Goal: Task Accomplishment & Management: Use online tool/utility

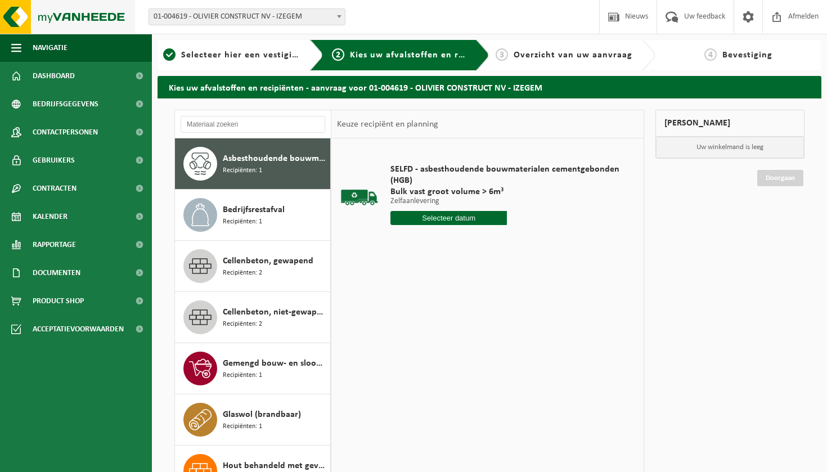
click at [42, 10] on img at bounding box center [67, 17] width 135 height 34
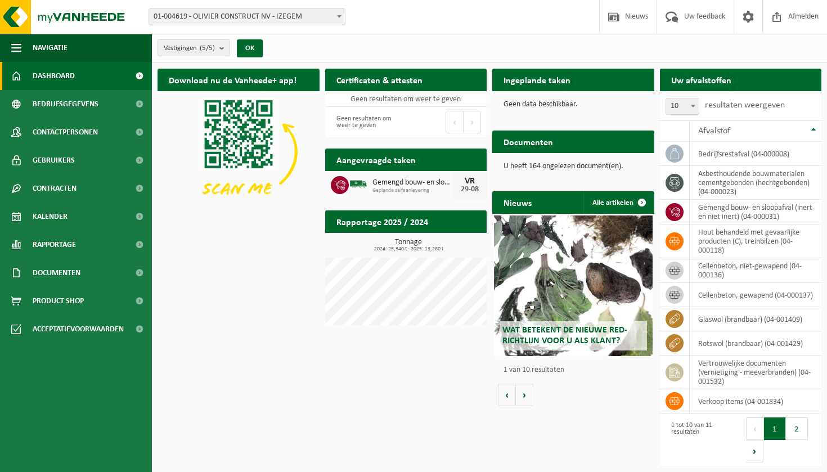
click at [314, 15] on span "01-004619 - OLIVIER CONSTRUCT NV - IZEGEM" at bounding box center [247, 17] width 196 height 16
click at [51, 218] on span "Kalender" at bounding box center [50, 216] width 35 height 28
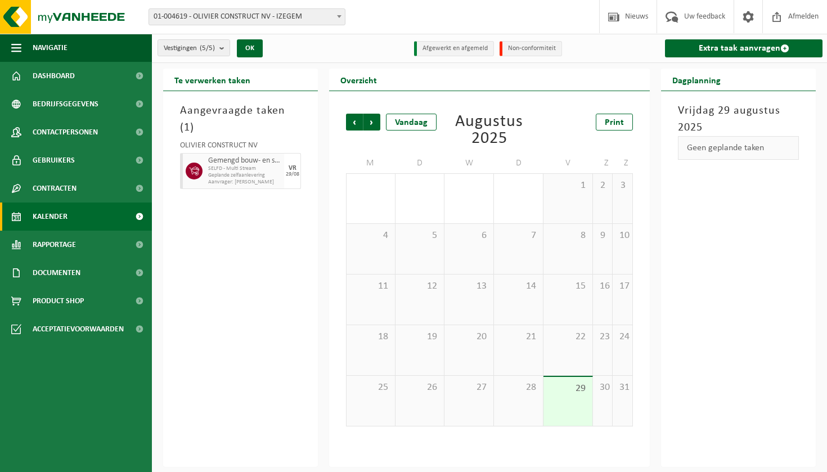
click at [567, 391] on span "29" at bounding box center [568, 388] width 38 height 12
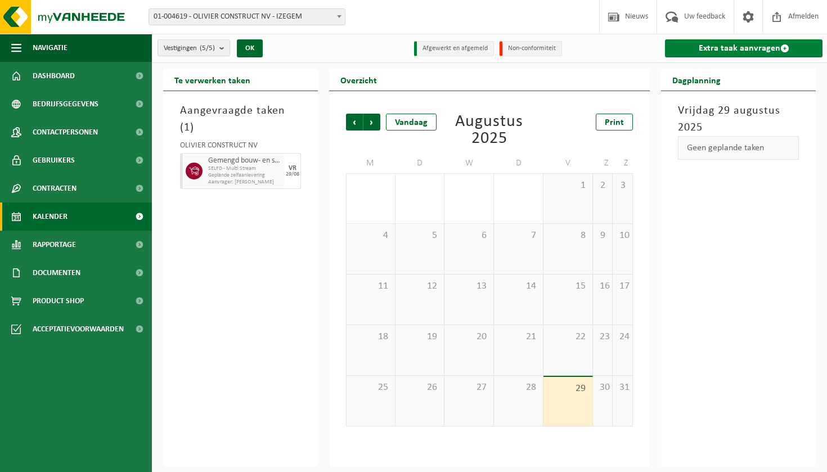
click at [745, 49] on link "Extra taak aanvragen" at bounding box center [743, 48] width 157 height 18
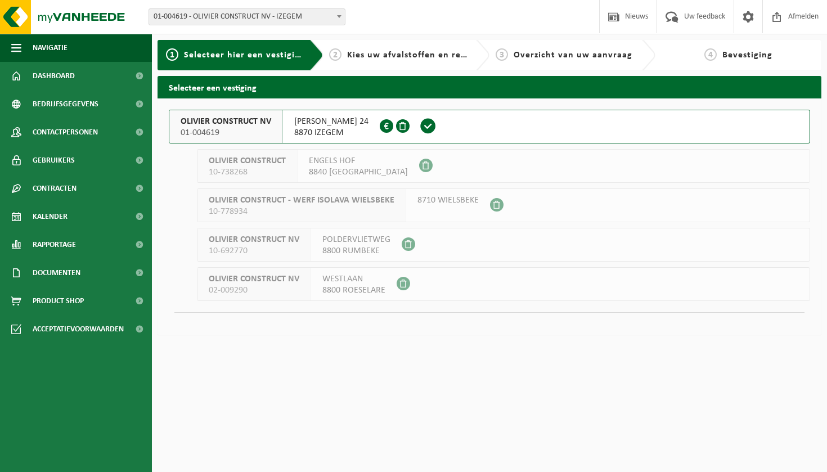
click at [316, 131] on span "8870 IZEGEM" at bounding box center [331, 132] width 74 height 11
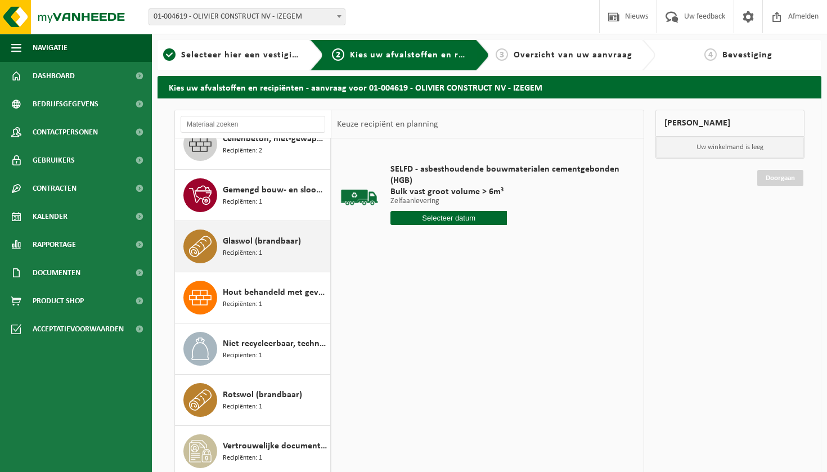
scroll to position [173, 0]
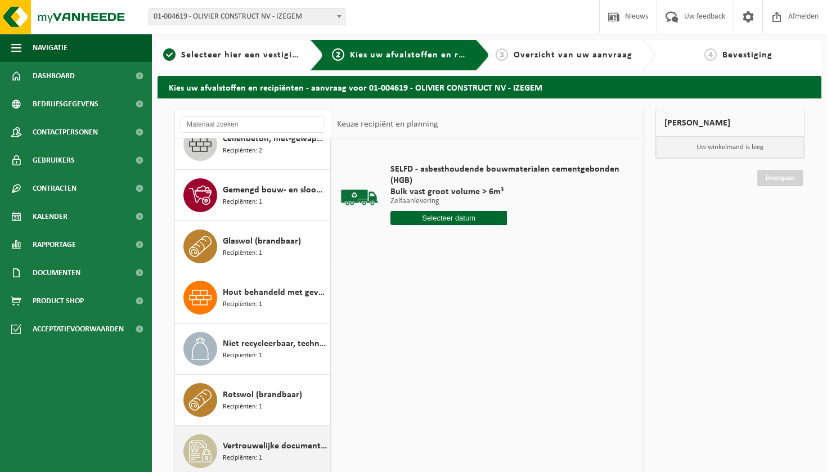
click at [274, 451] on span "Vertrouwelijke documenten (vernietiging - meeverbranden)" at bounding box center [275, 445] width 105 height 13
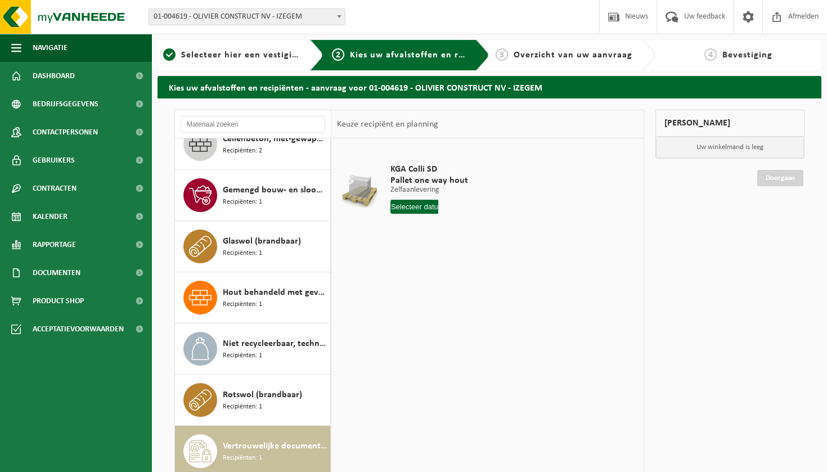
click at [448, 170] on span "KGA Colli SD" at bounding box center [438, 169] width 96 height 11
drag, startPoint x: 448, startPoint y: 170, endPoint x: 449, endPoint y: 251, distance: 81.5
click at [449, 249] on table "KGA Colli SD Pallet one way hout Zelfaanlevering Zelfaanlevering Zelfaanleverin…" at bounding box center [487, 194] width 312 height 112
click at [449, 252] on div "KGA Colli SD Pallet one way hout Zelfaanlevering Zelfaanlevering Zelfaanleverin…" at bounding box center [487, 306] width 312 height 337
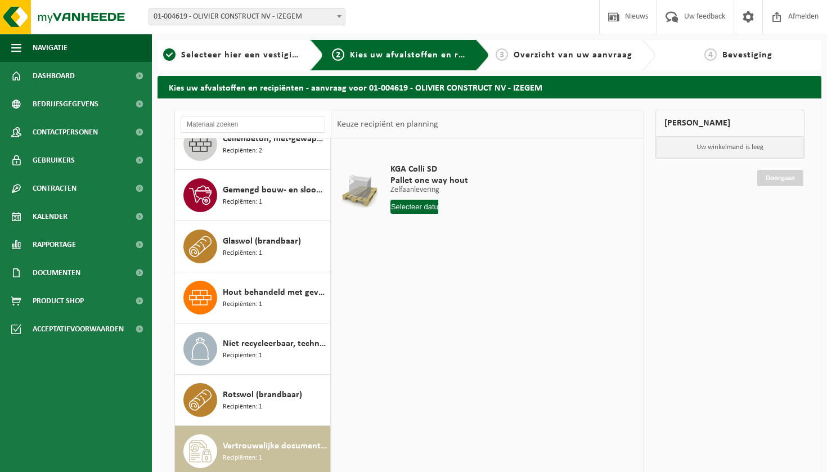
click at [460, 170] on span "KGA Colli SD" at bounding box center [438, 169] width 96 height 11
drag, startPoint x: 460, startPoint y: 170, endPoint x: 452, endPoint y: 246, distance: 76.3
click at [452, 242] on tbody "KGA Colli SD Pallet one way hout Zelfaanlevering Zelfaanlevering Zelfaanleverin…" at bounding box center [487, 194] width 301 height 101
click at [452, 246] on table "KGA Colli SD Pallet one way hout Zelfaanlevering Zelfaanlevering Zelfaanleverin…" at bounding box center [487, 194] width 312 height 112
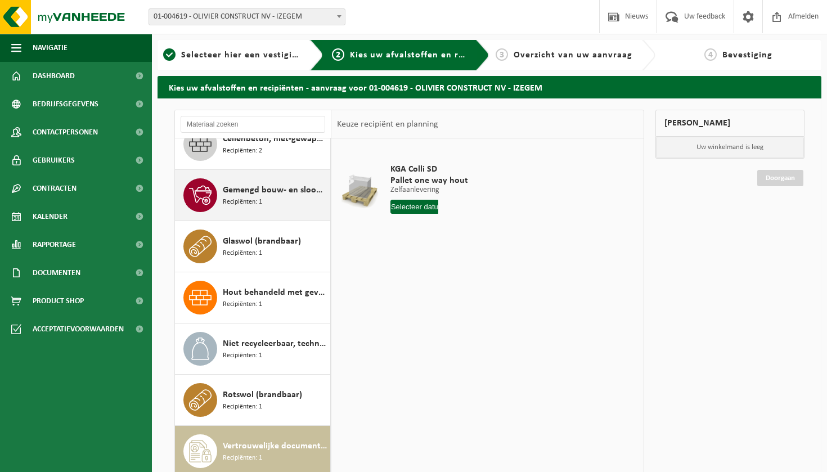
click at [240, 190] on span "Gemengd bouw- en sloopafval (inert en niet inert)" at bounding box center [275, 189] width 105 height 13
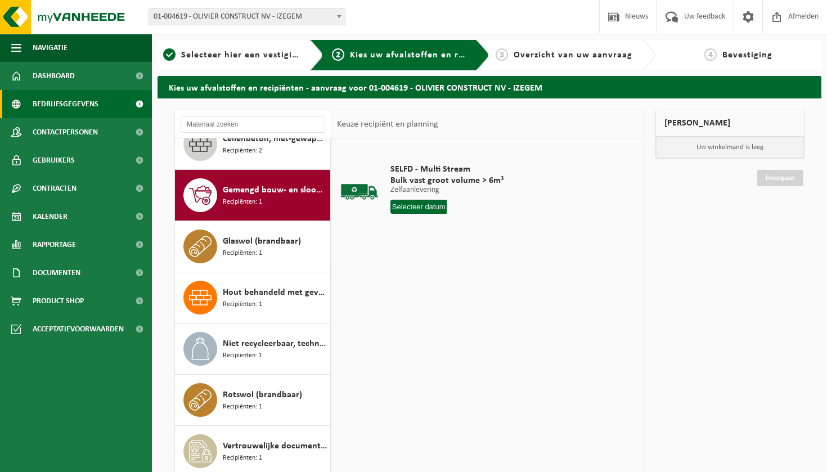
click at [105, 116] on link "Bedrijfsgegevens" at bounding box center [76, 104] width 152 height 28
